Goal: Check status: Check status

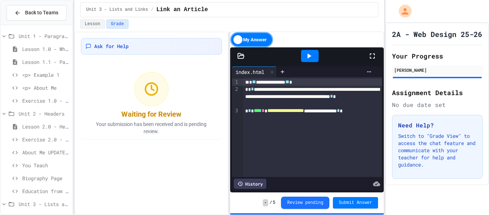
click at [45, 181] on span "Biography Page" at bounding box center [45, 178] width 47 height 8
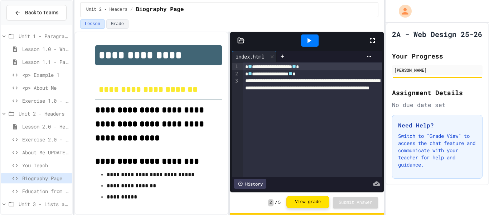
click at [304, 200] on button "View grade" at bounding box center [308, 202] width 43 height 12
